Goal: Information Seeking & Learning: Check status

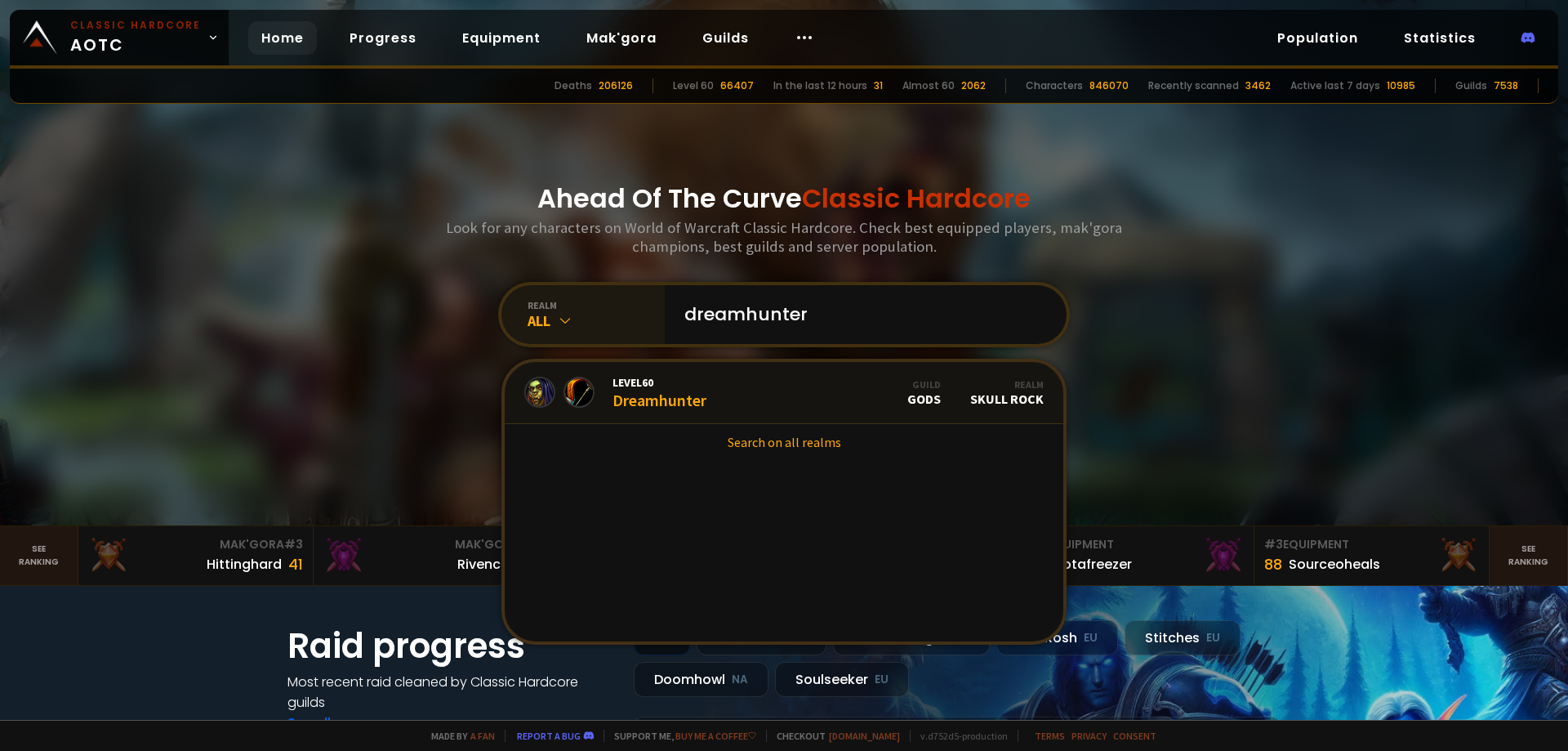
type input "dreamhunter"
click at [559, 315] on icon at bounding box center [565, 320] width 16 height 16
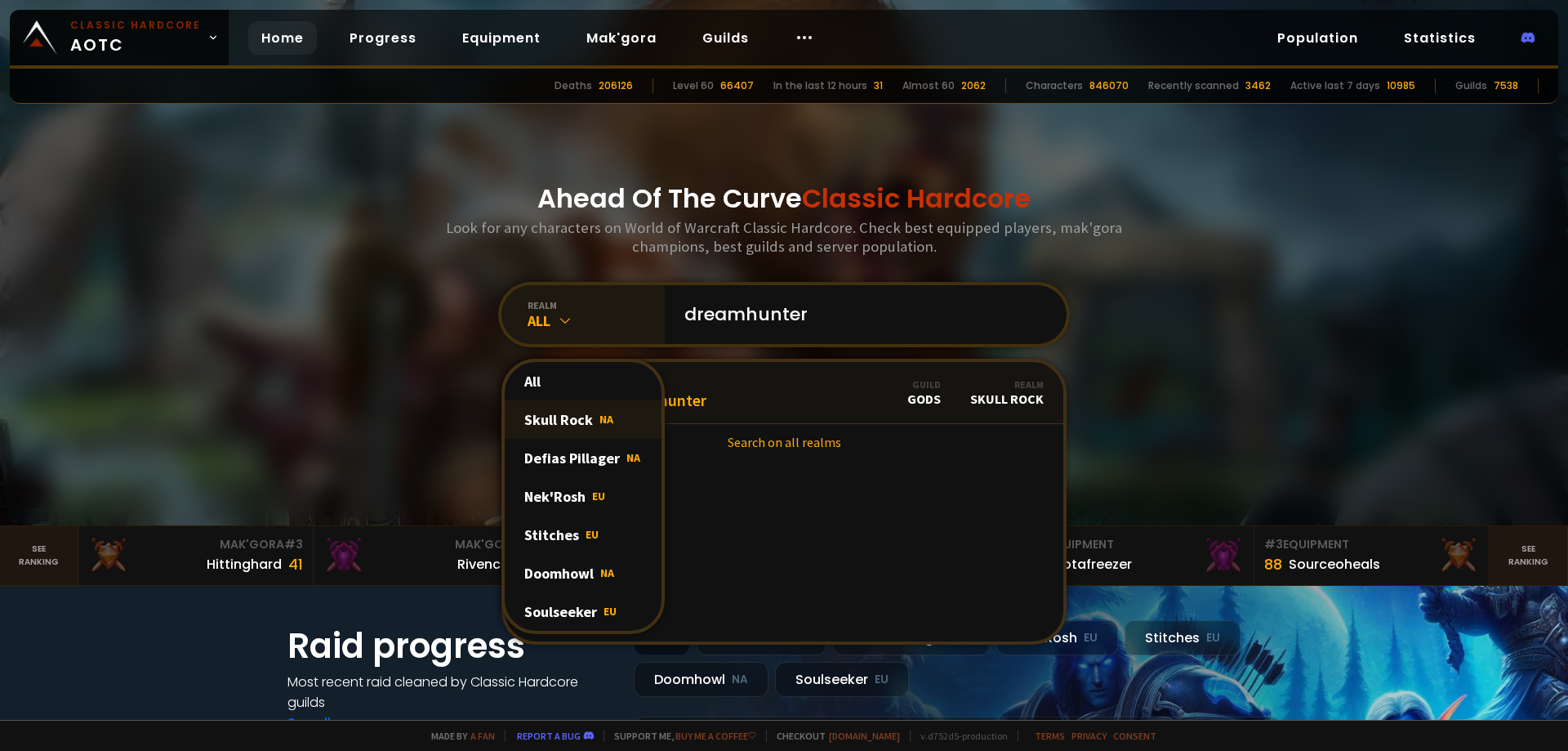
click at [563, 410] on div "Skull Rock NA" at bounding box center [583, 419] width 157 height 38
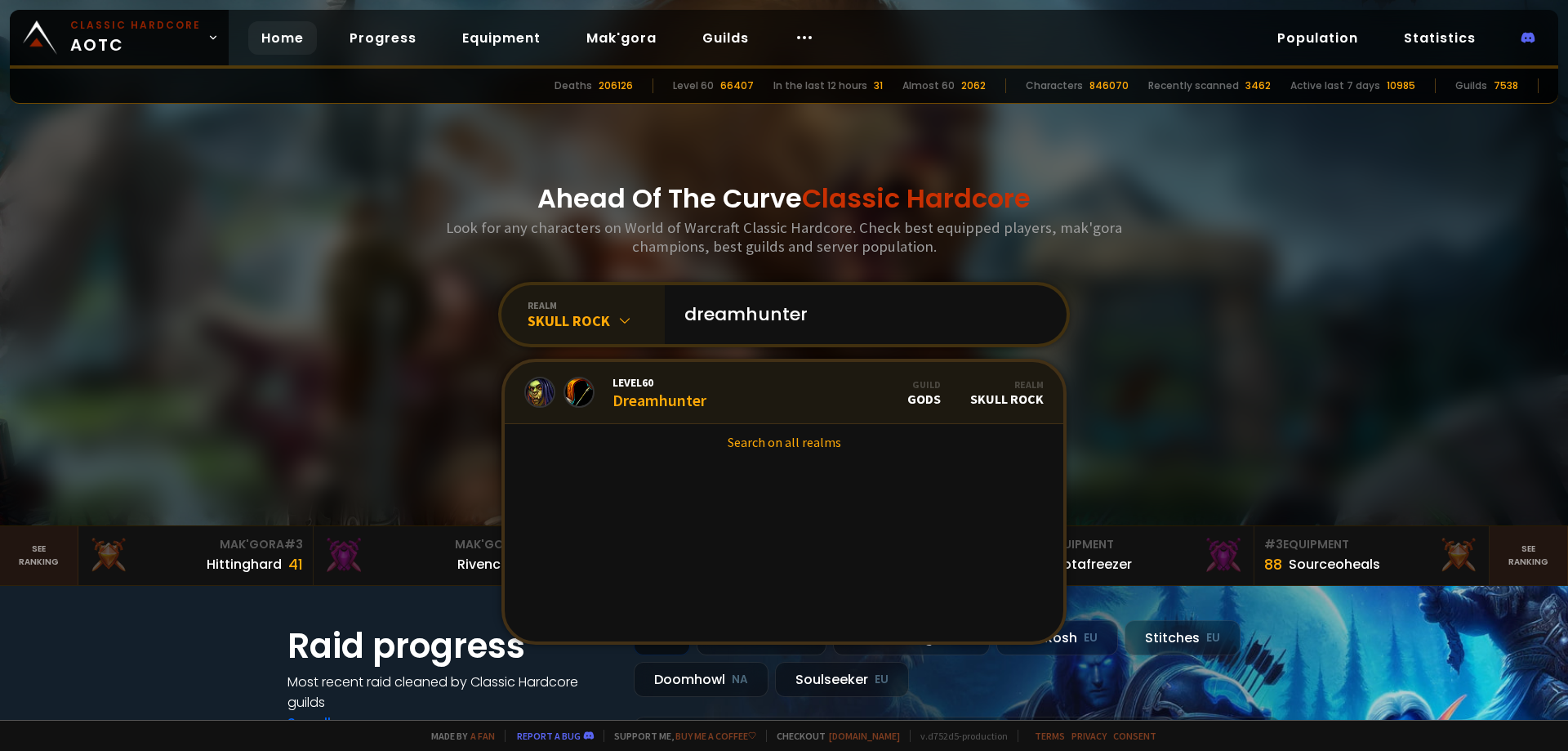
click at [654, 403] on div "Level 60 Dreamhunter" at bounding box center [659, 392] width 94 height 36
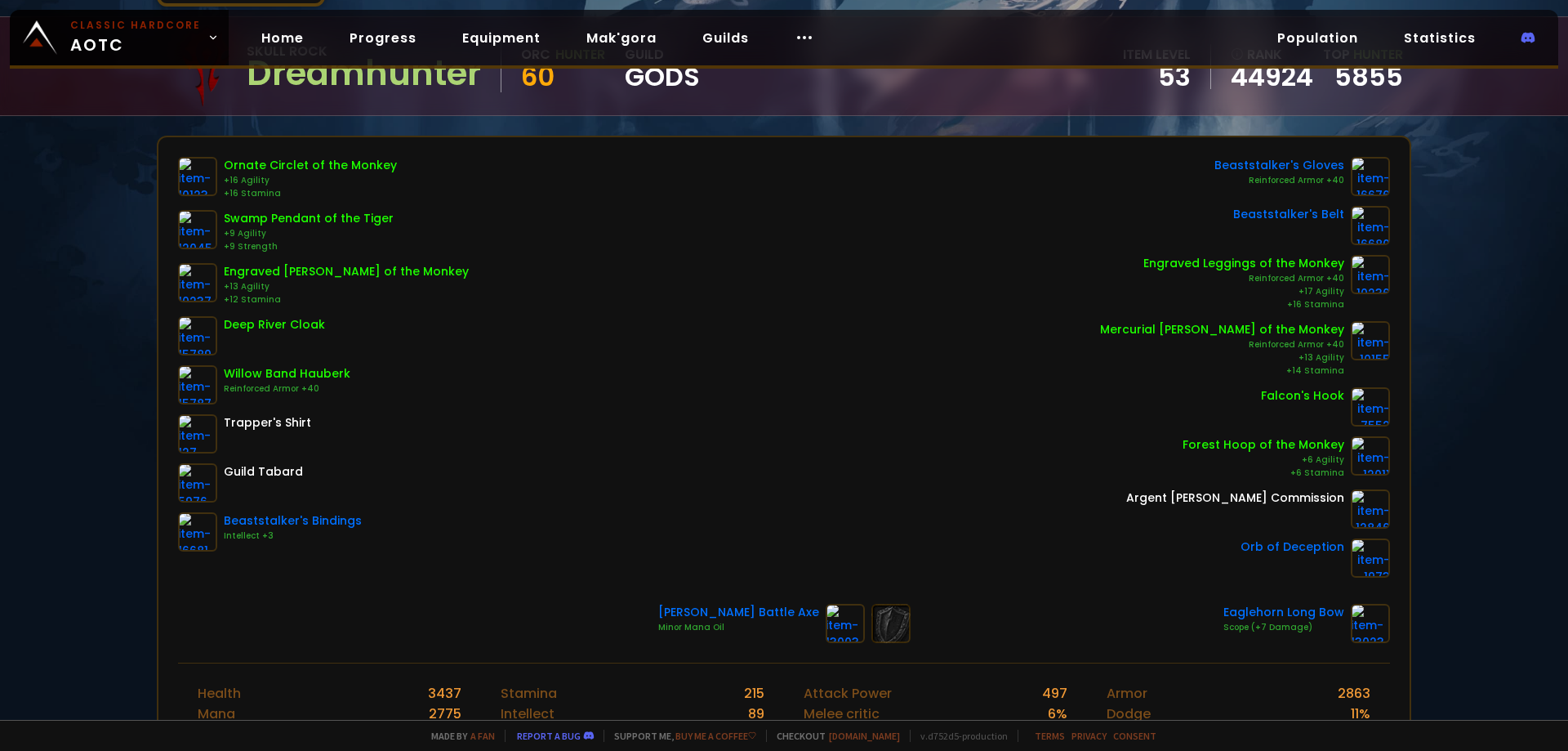
scroll to position [113, 0]
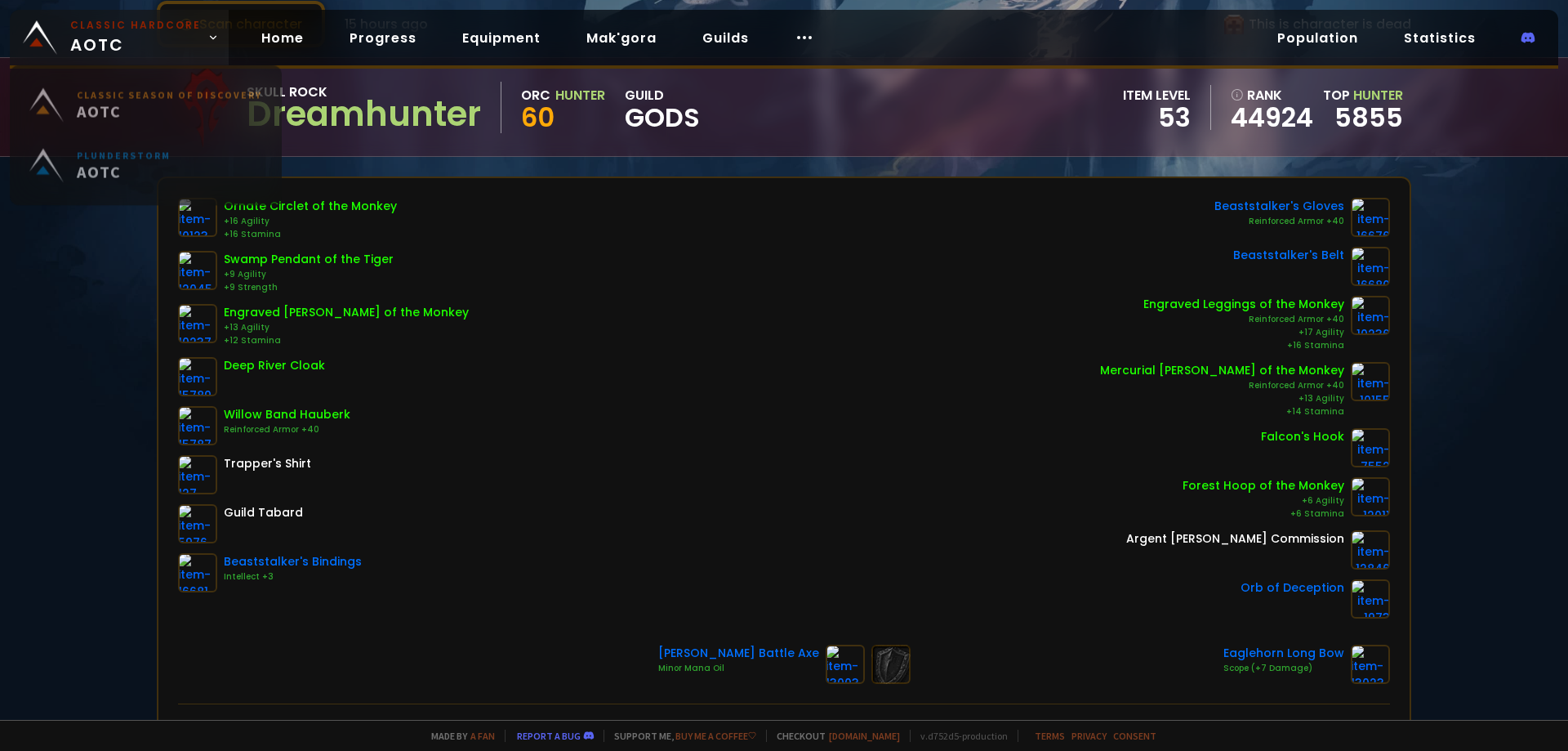
click at [122, 35] on span "Classic Hardcore AOTC" at bounding box center [135, 37] width 131 height 39
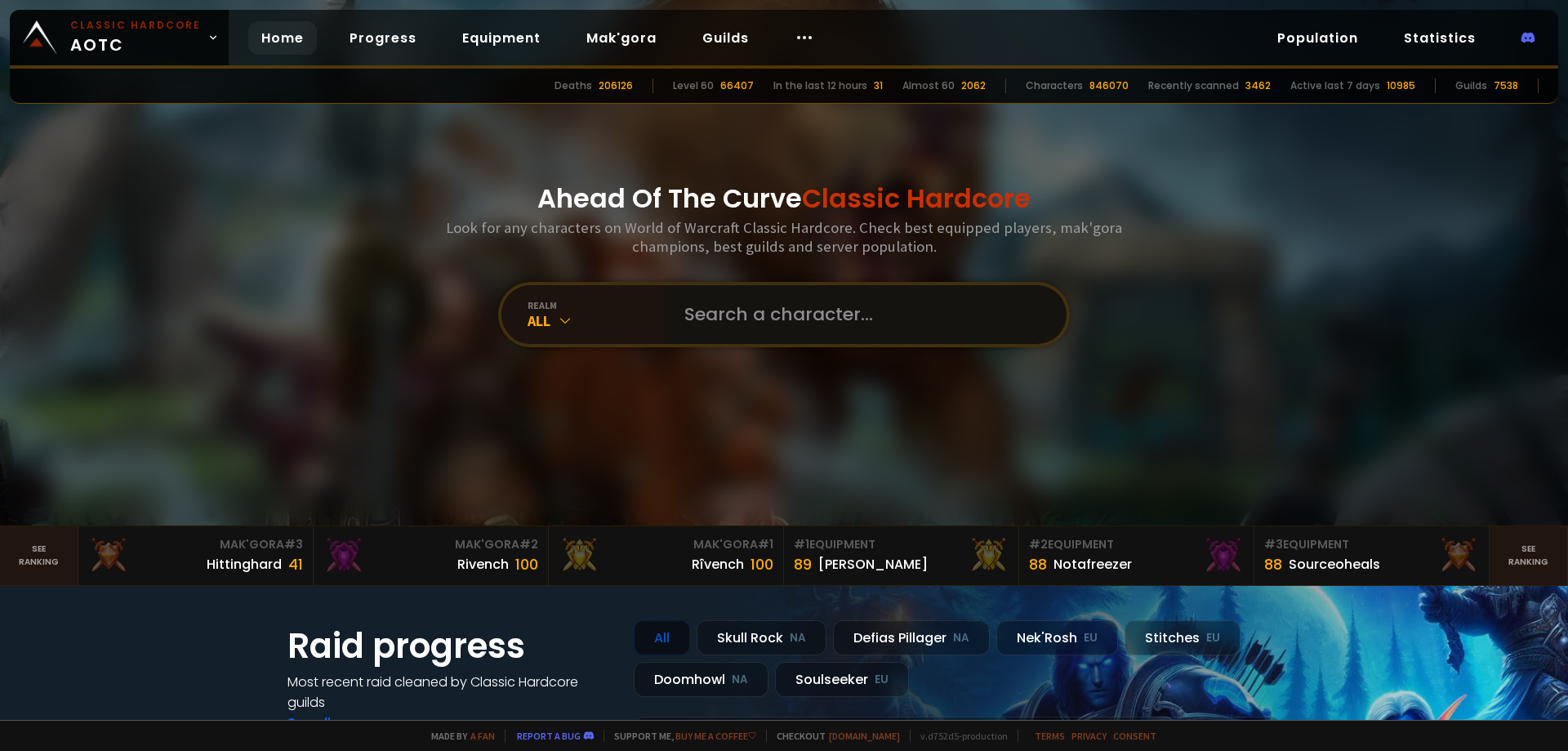
click at [746, 303] on input "text" at bounding box center [860, 315] width 373 height 59
type input "tetaras"
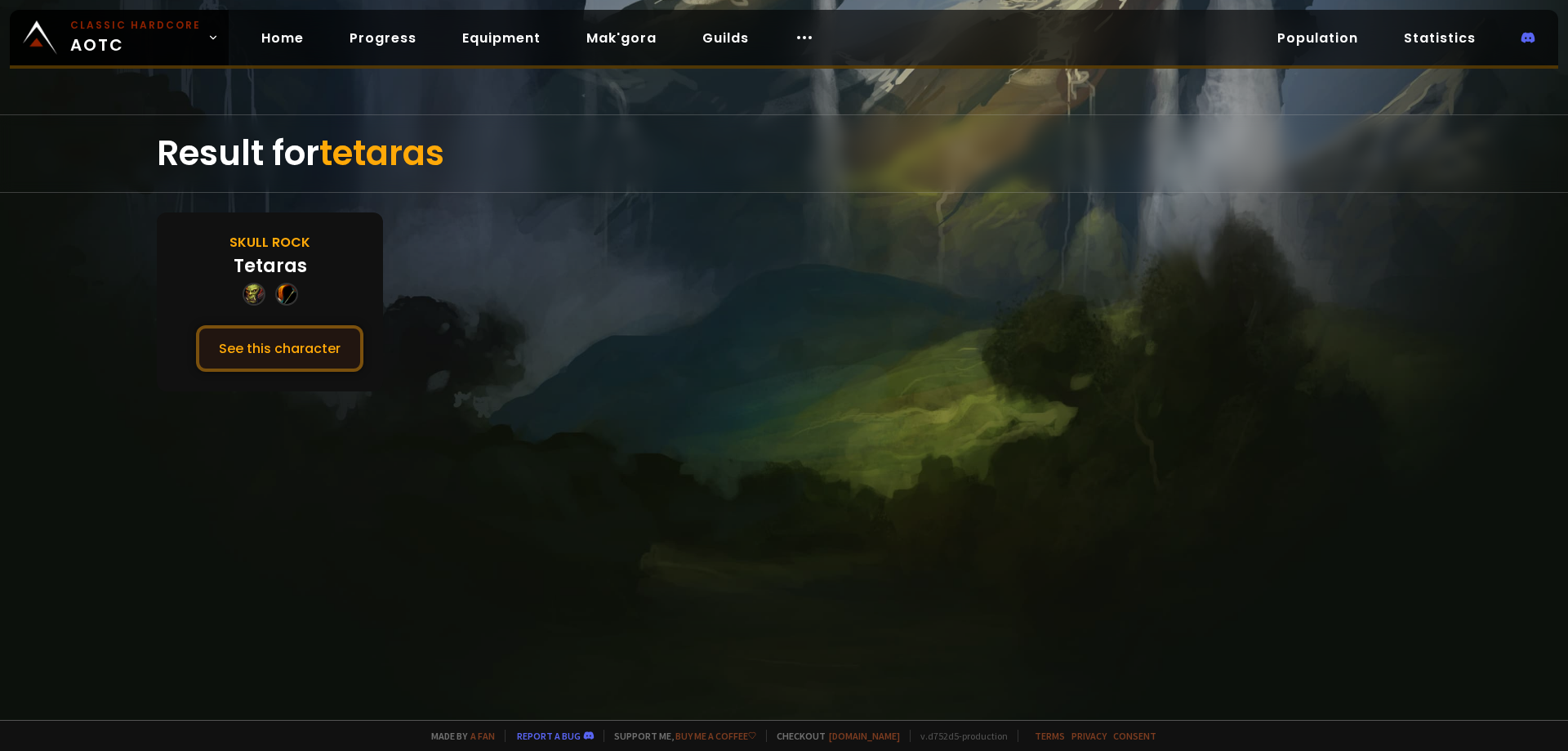
click at [296, 343] on button "See this character" at bounding box center [280, 348] width 167 height 47
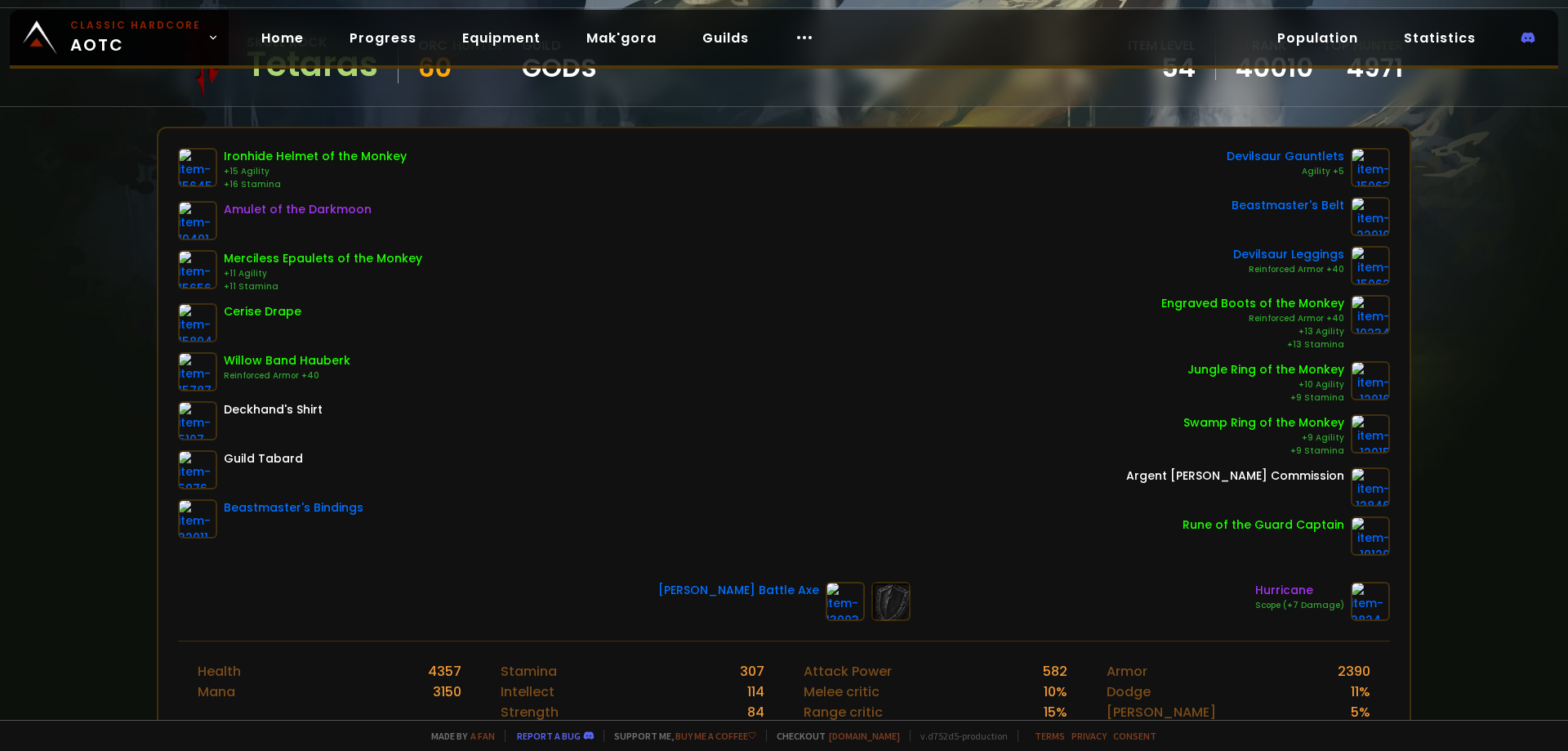
scroll to position [82, 0]
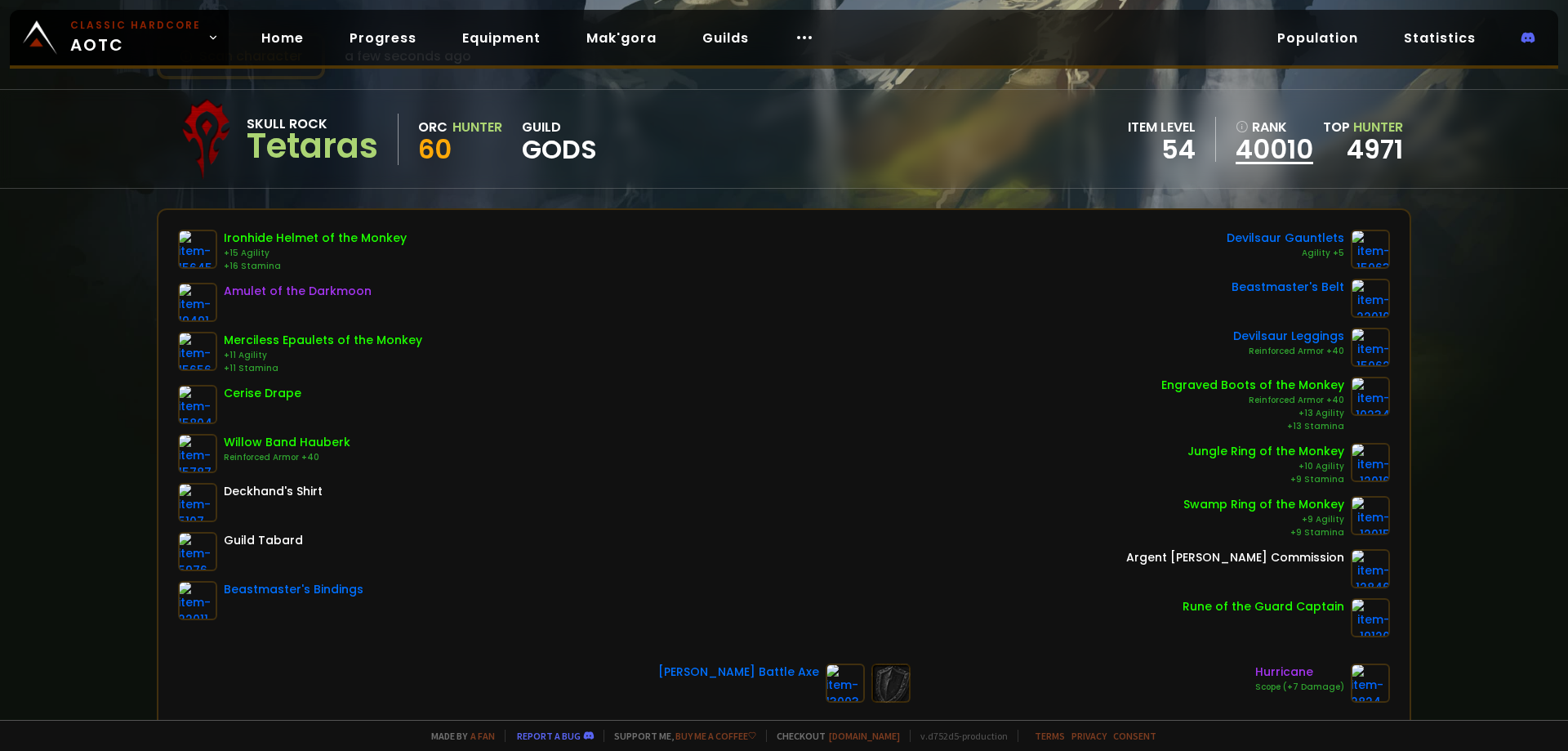
click at [1251, 155] on link "40010" at bounding box center [1275, 149] width 78 height 25
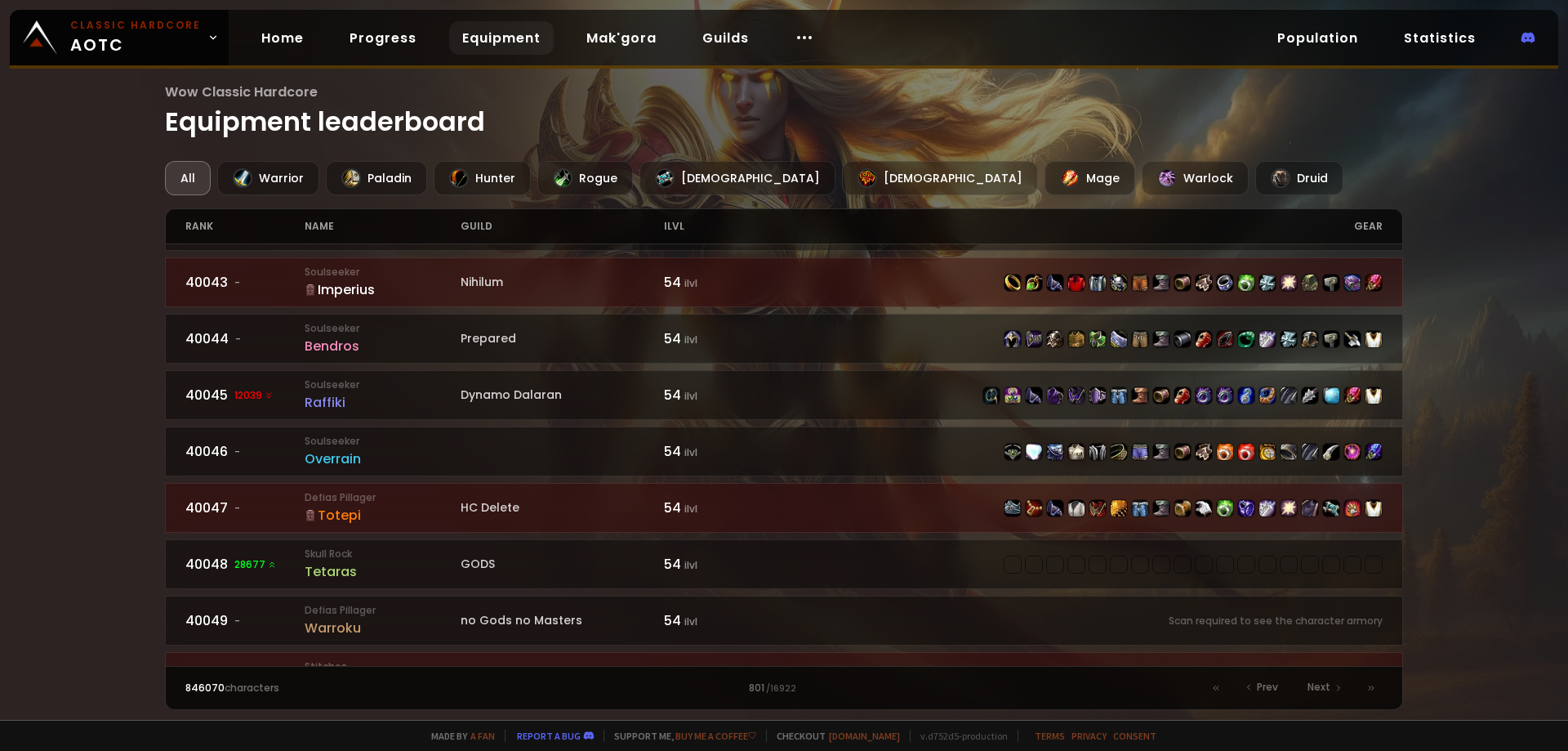
scroll to position [2404, 0]
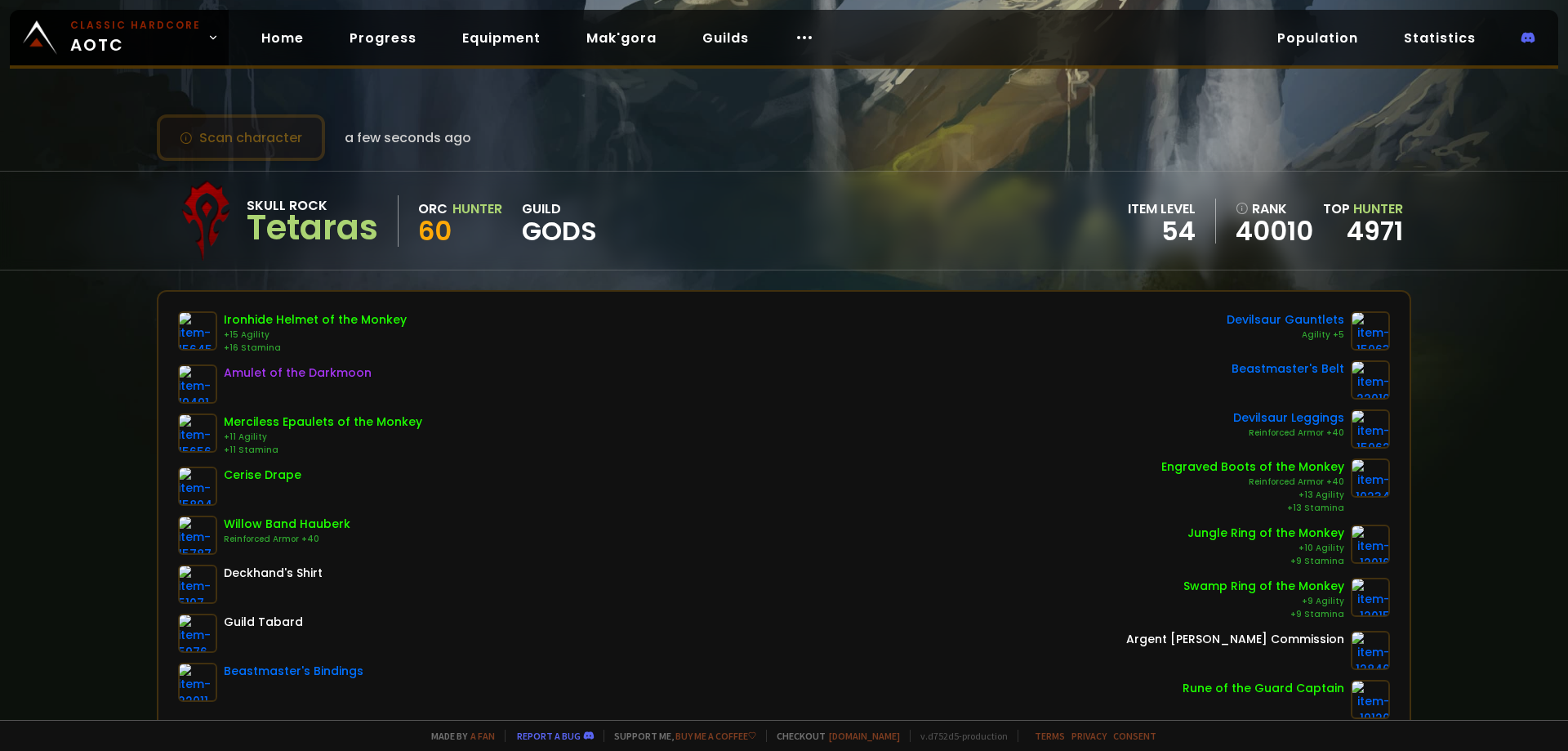
click at [273, 141] on button "Scan character" at bounding box center [241, 137] width 168 height 47
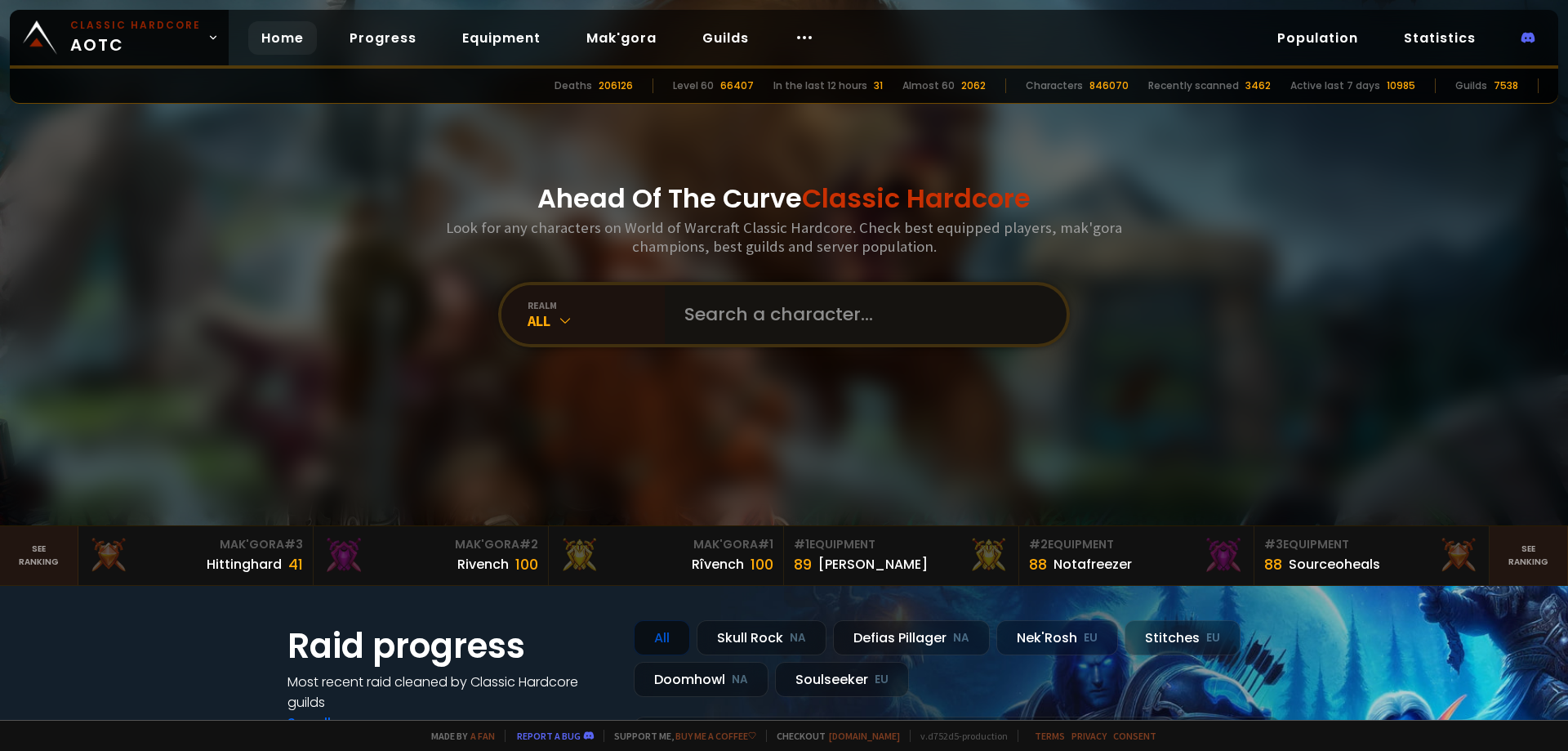
click at [712, 307] on input "text" at bounding box center [860, 315] width 373 height 59
type input "snq"
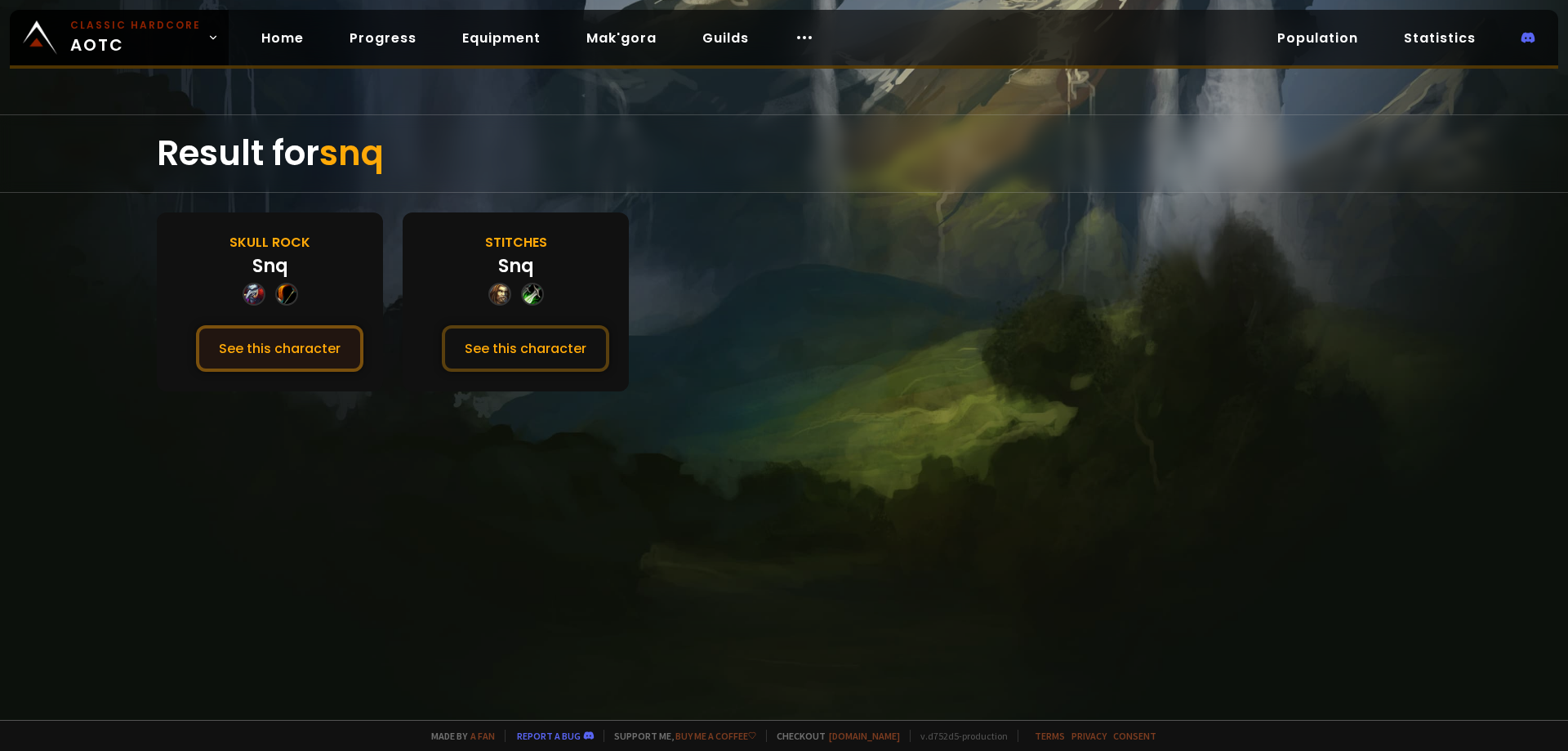
click at [311, 337] on button "See this character" at bounding box center [280, 348] width 167 height 47
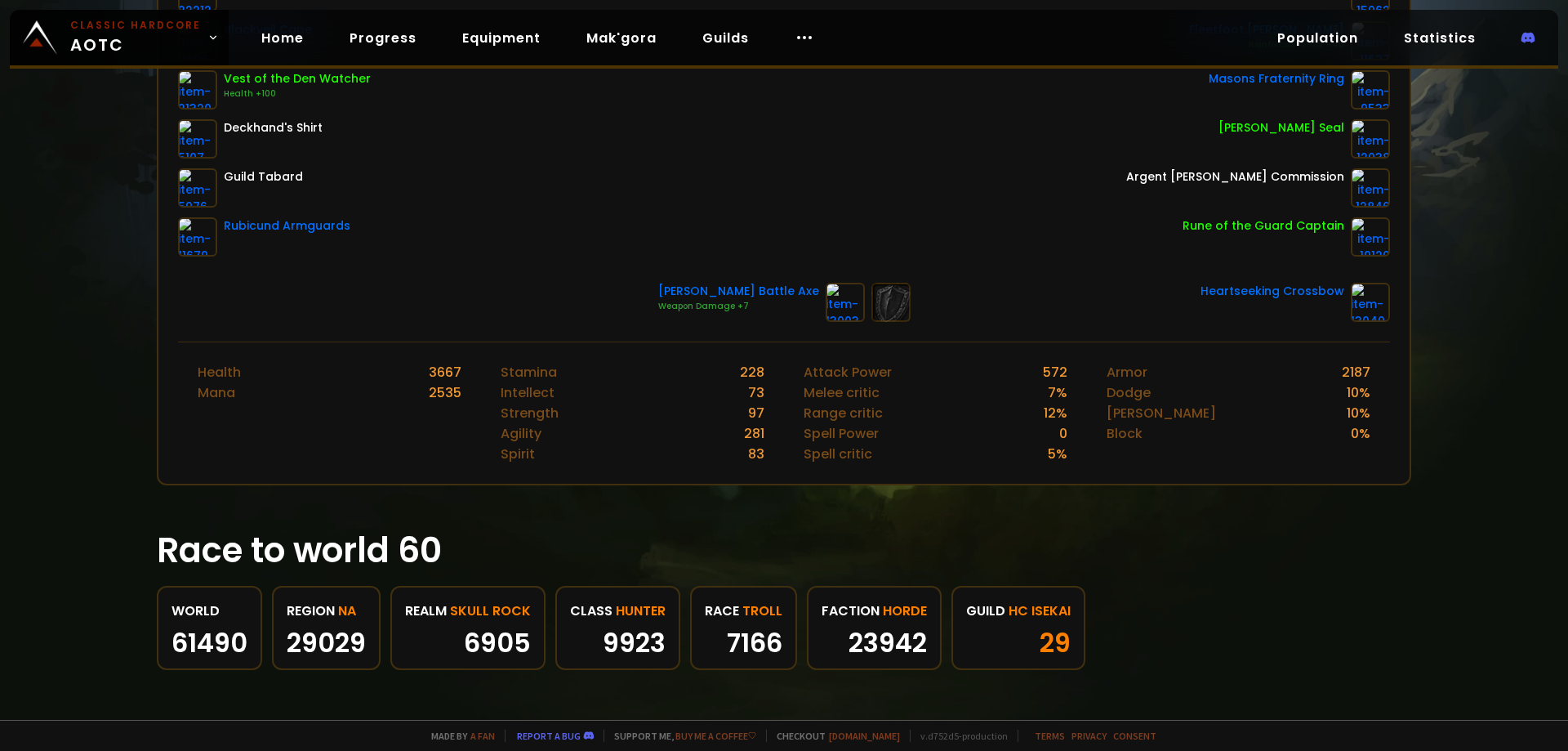
scroll to position [408, 0]
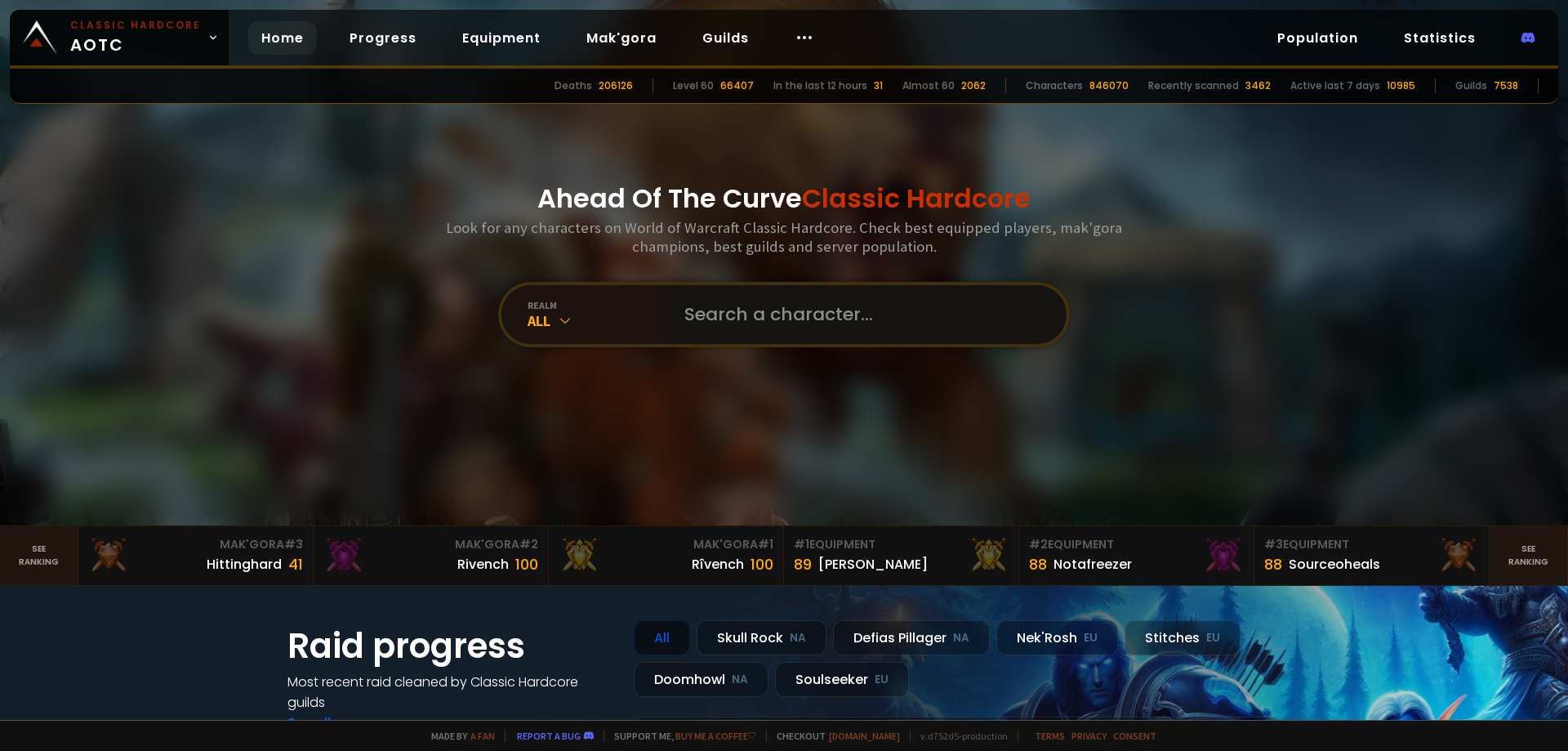
click at [750, 326] on input "text" at bounding box center [860, 315] width 373 height 59
type input "tetaras"
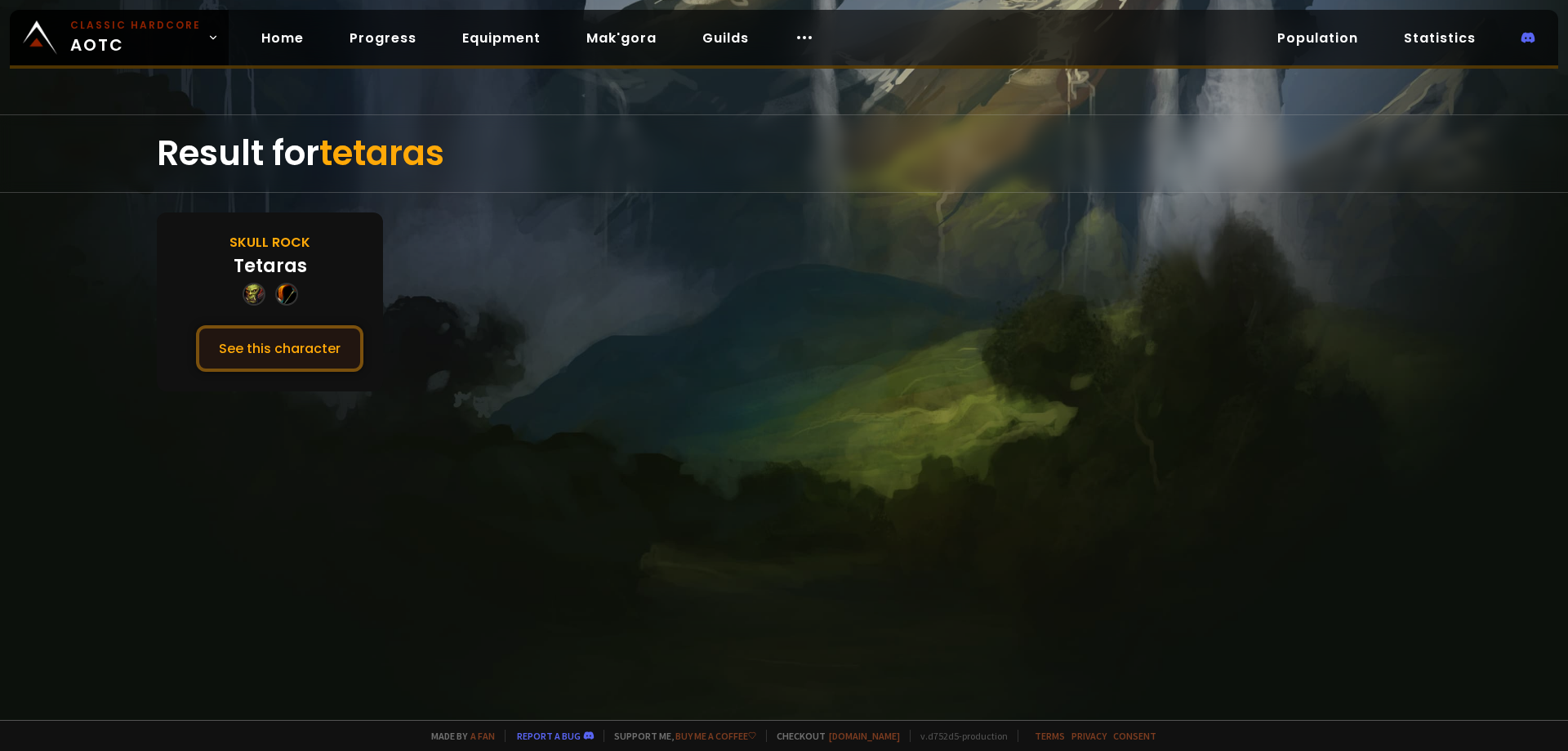
click at [265, 338] on button "See this character" at bounding box center [280, 348] width 167 height 47
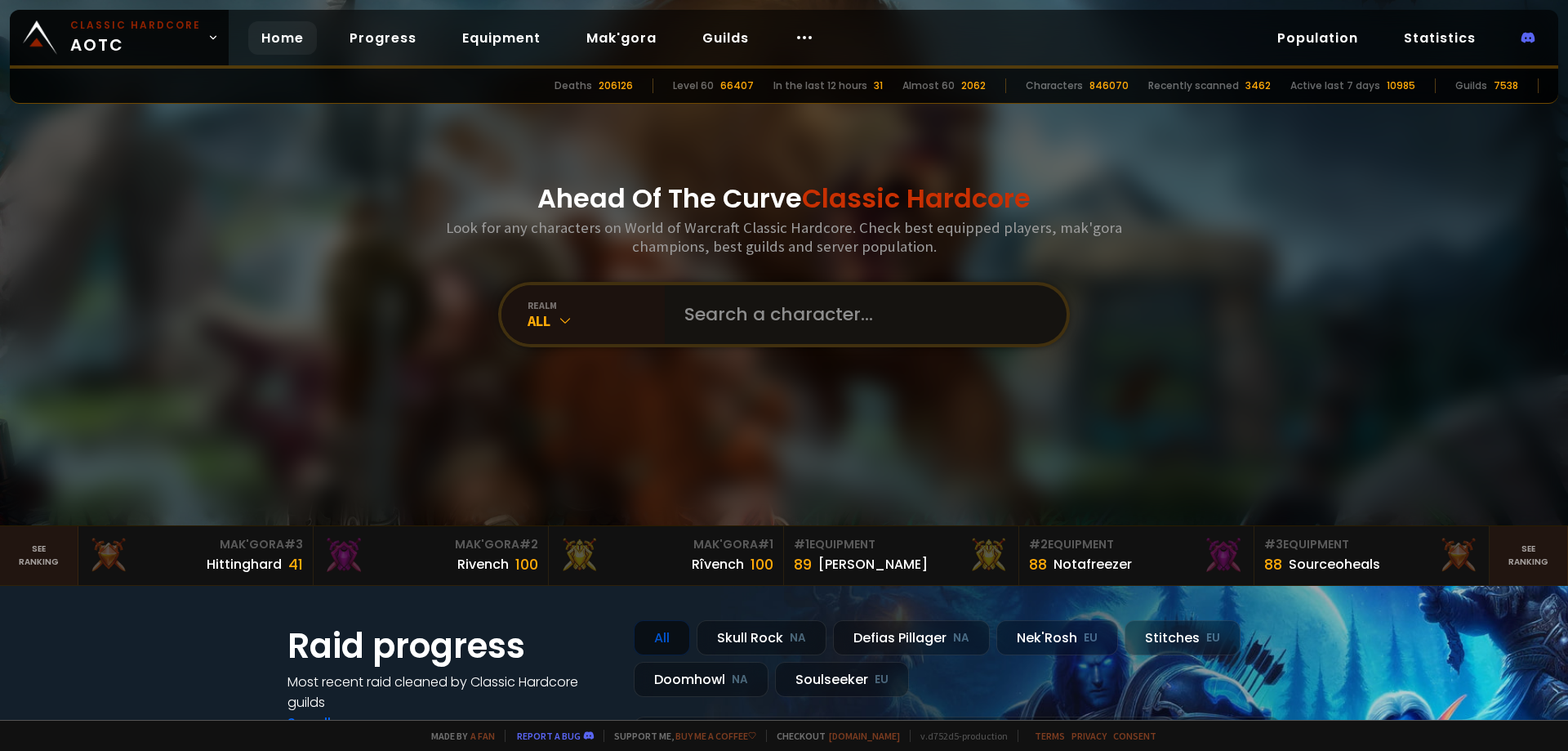
click at [725, 319] on input "text" at bounding box center [860, 315] width 373 height 59
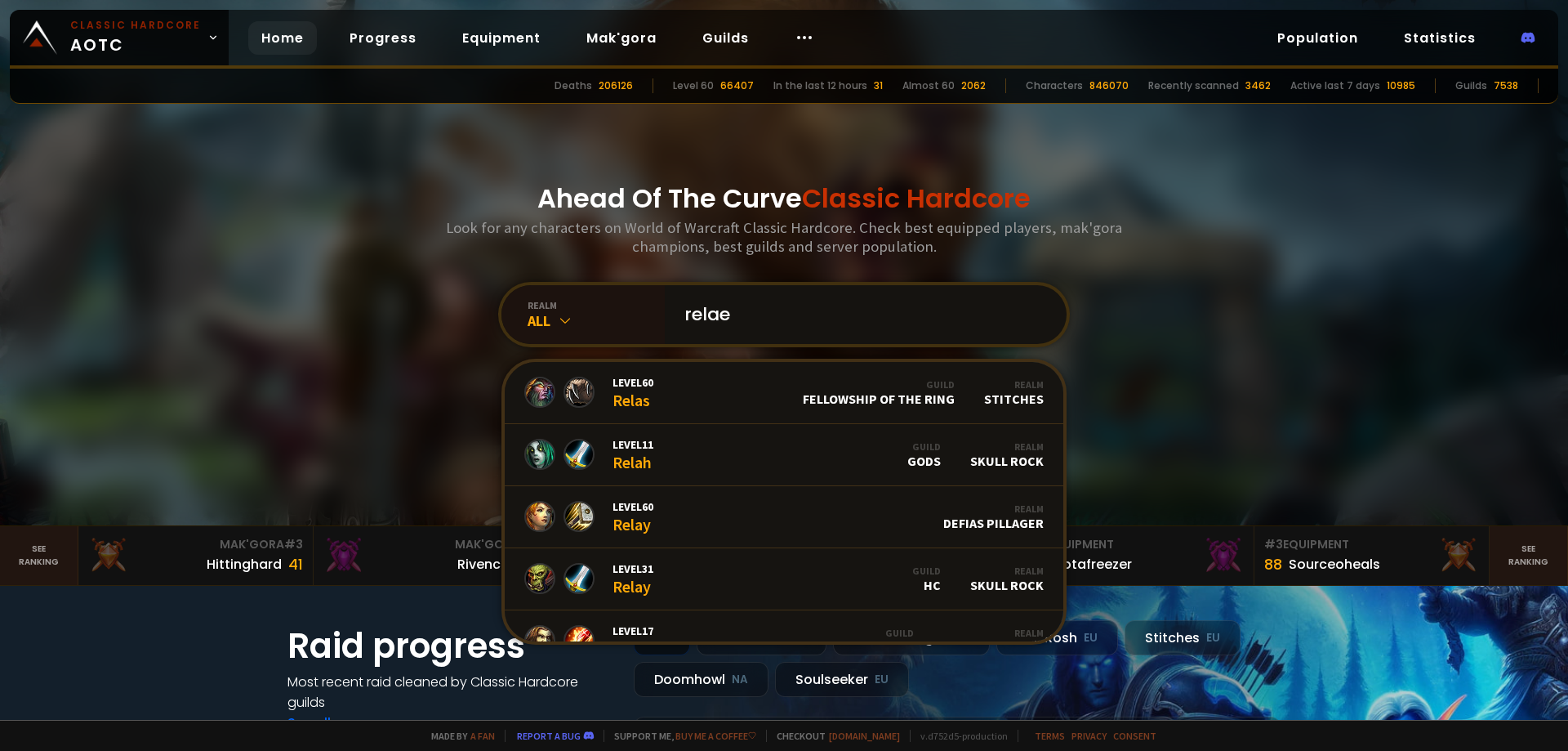
type input "relaeh"
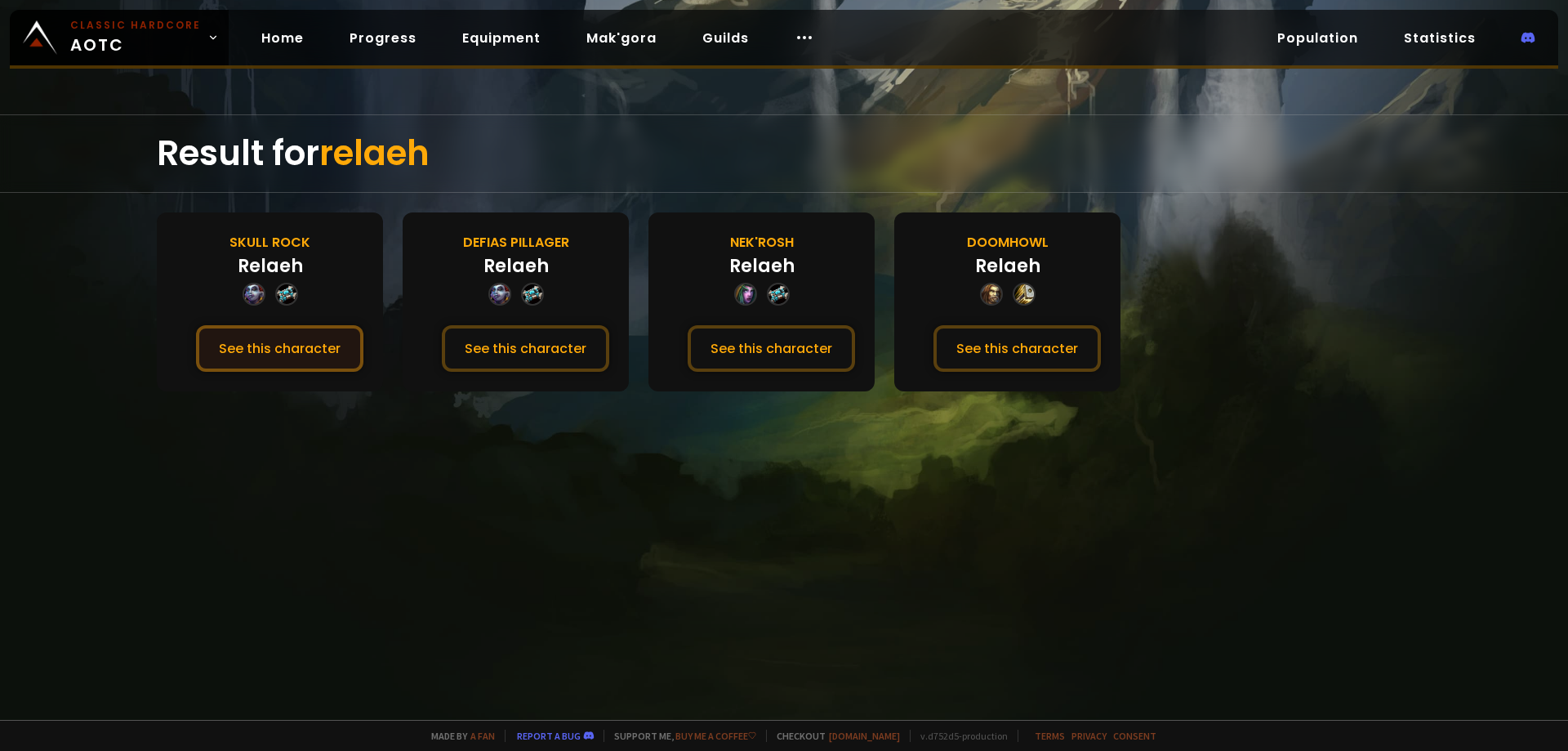
click at [300, 342] on button "See this character" at bounding box center [280, 348] width 167 height 47
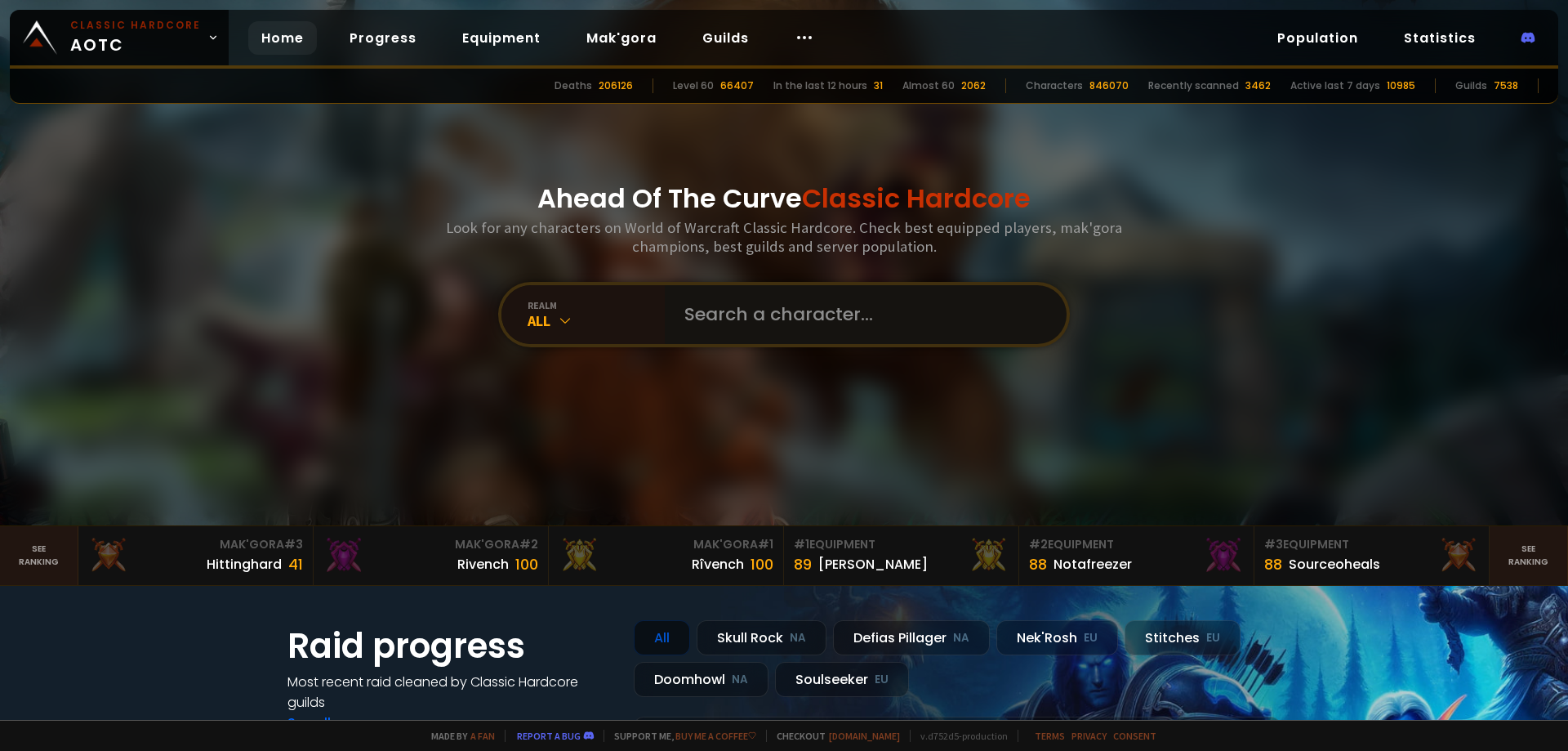
click at [785, 319] on input "text" at bounding box center [860, 315] width 373 height 59
type input "haides"
